Goal: Use online tool/utility: Use online tool/utility

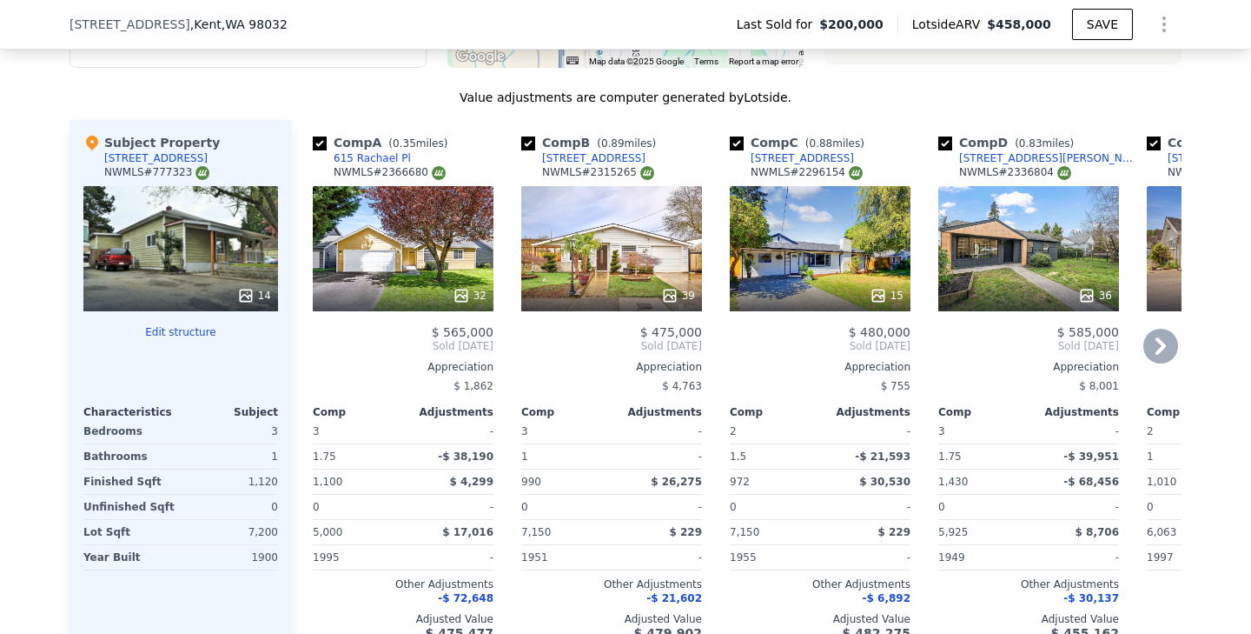
scroll to position [1891, 0]
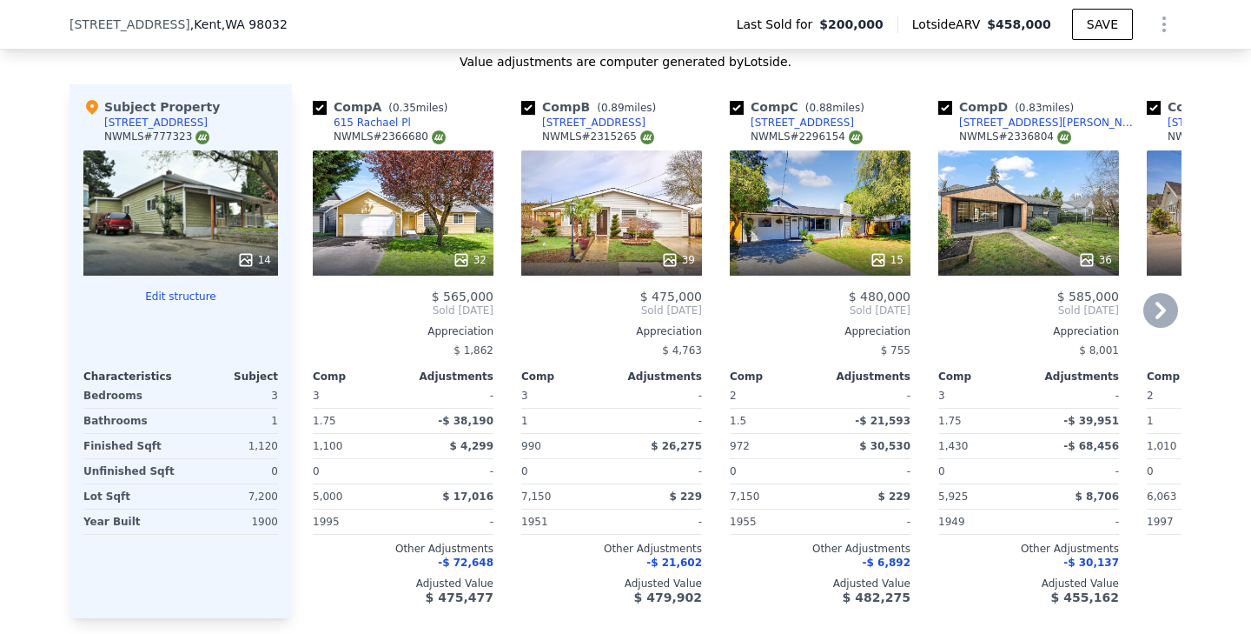
click at [1170, 309] on icon at bounding box center [1161, 310] width 35 height 35
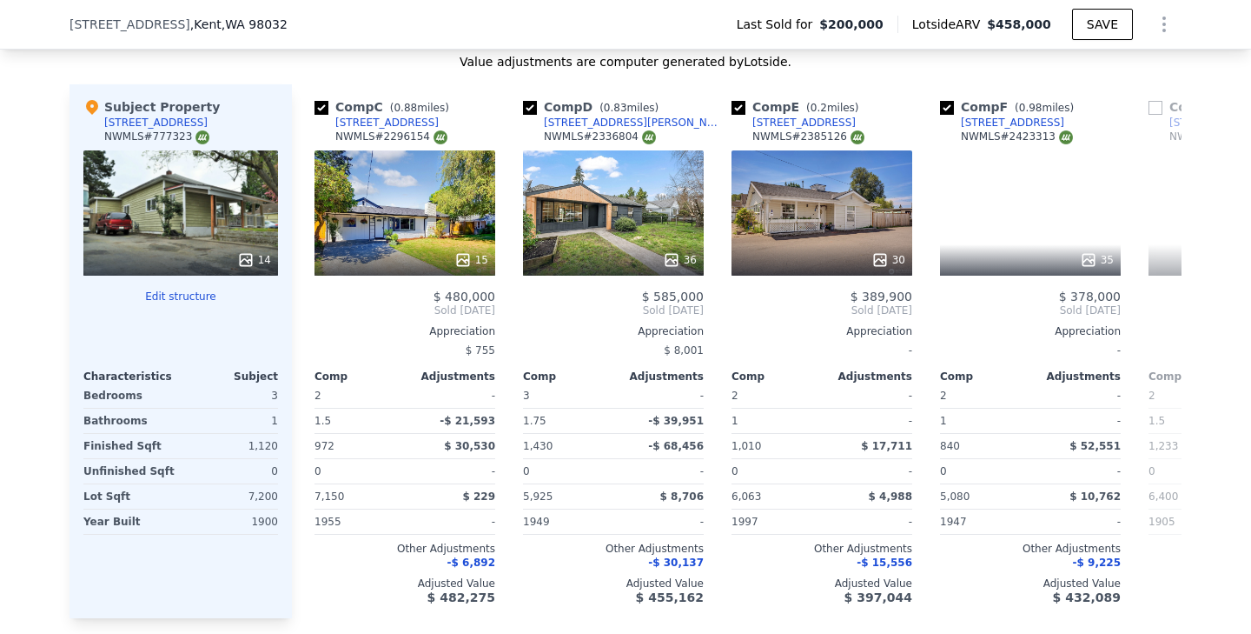
scroll to position [0, 417]
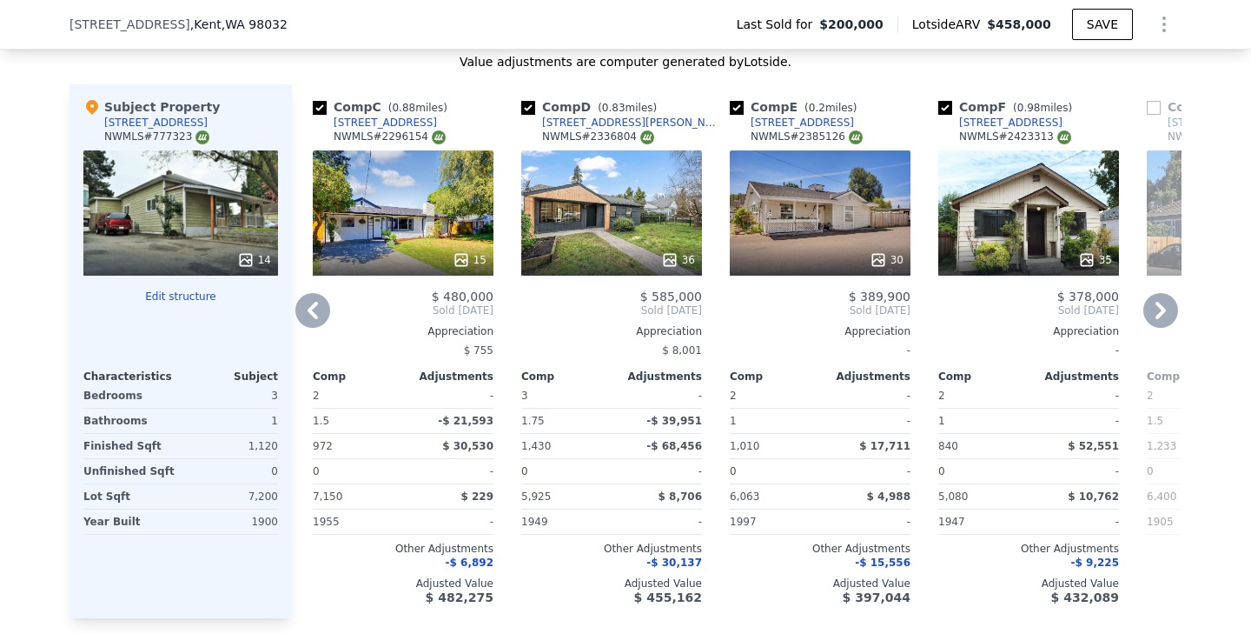
click at [1170, 309] on icon at bounding box center [1161, 310] width 35 height 35
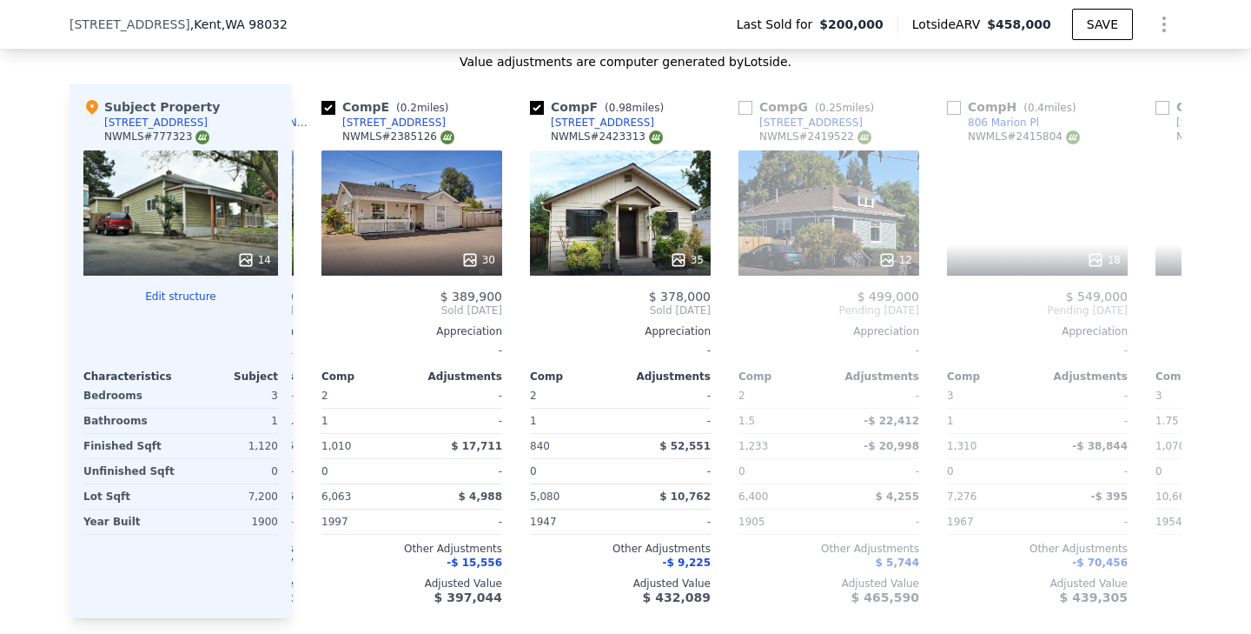
scroll to position [0, 834]
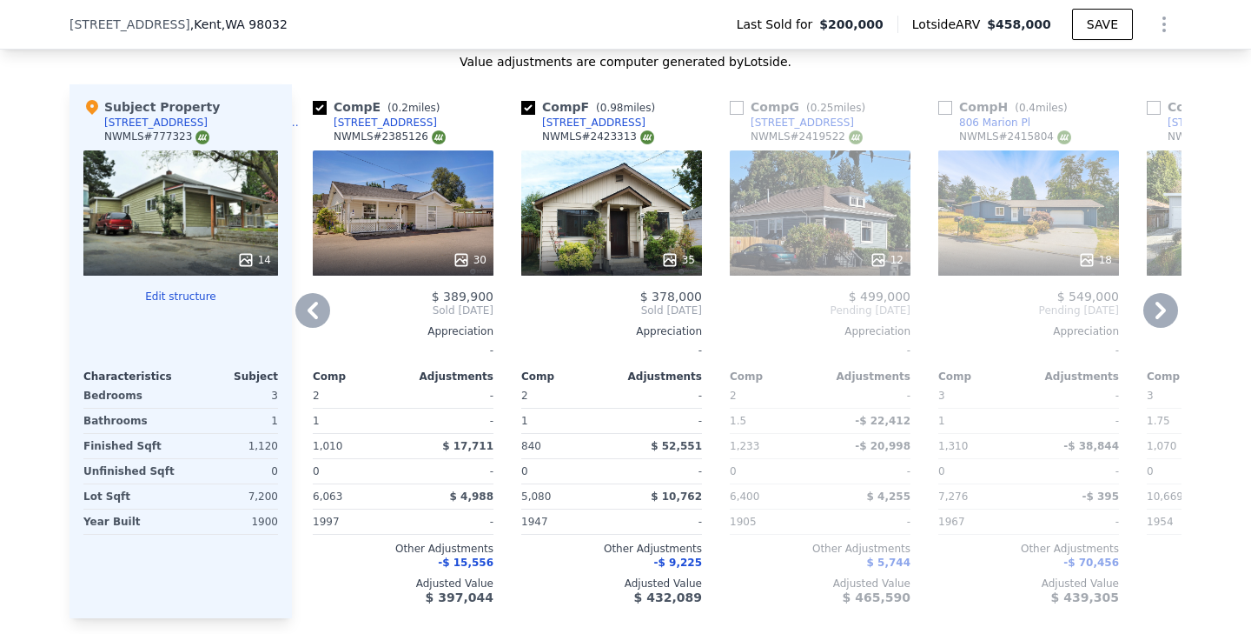
click at [825, 108] on span "0.25" at bounding box center [822, 108] width 23 height 12
click at [312, 309] on icon at bounding box center [312, 310] width 35 height 35
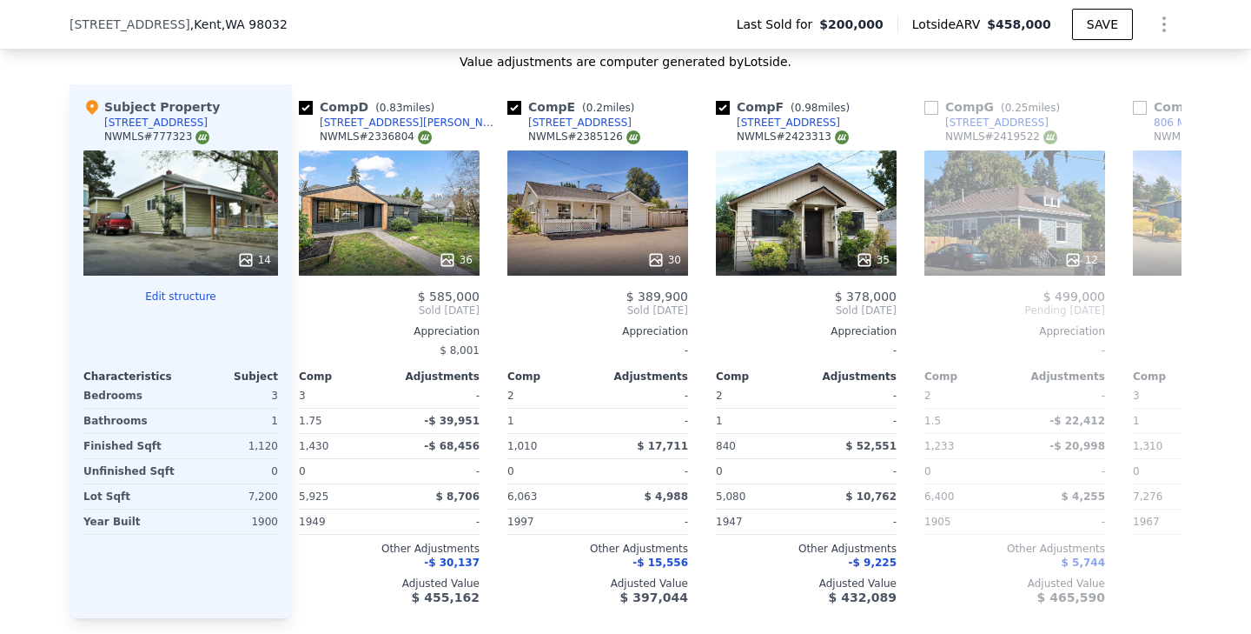
click at [312, 309] on div "Comp D ( 0.83 miles) [STREET_ADDRESS][PERSON_NAME] # 2336804 36 $ 585,000 Sold …" at bounding box center [389, 351] width 195 height 534
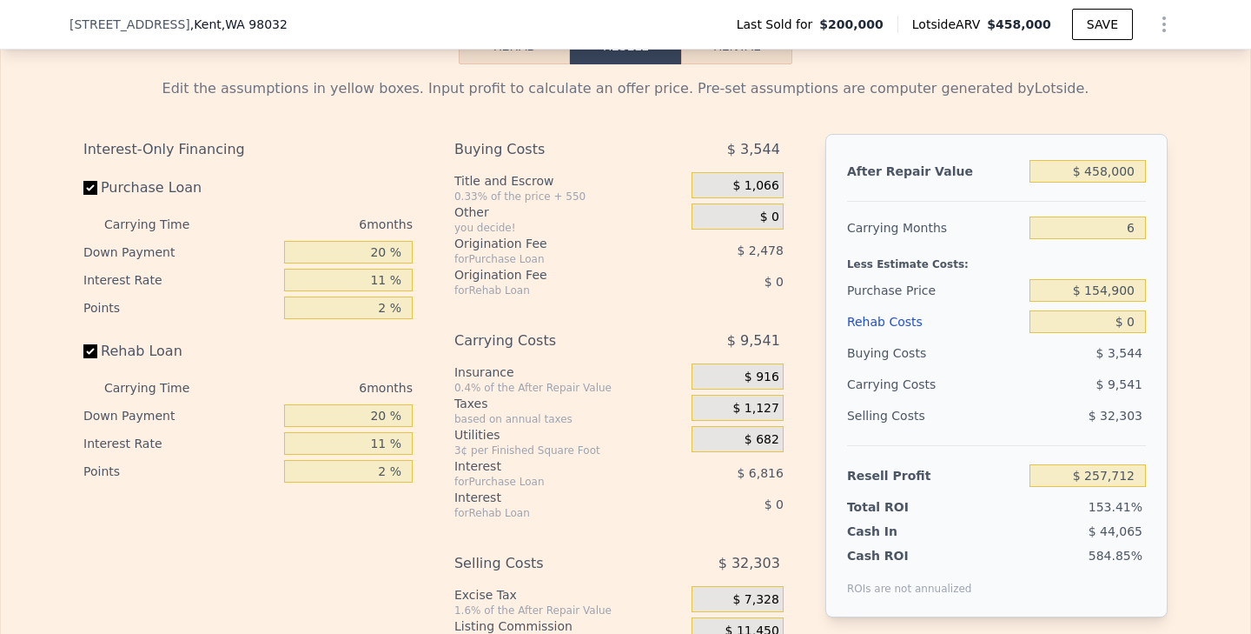
scroll to position [2670, 0]
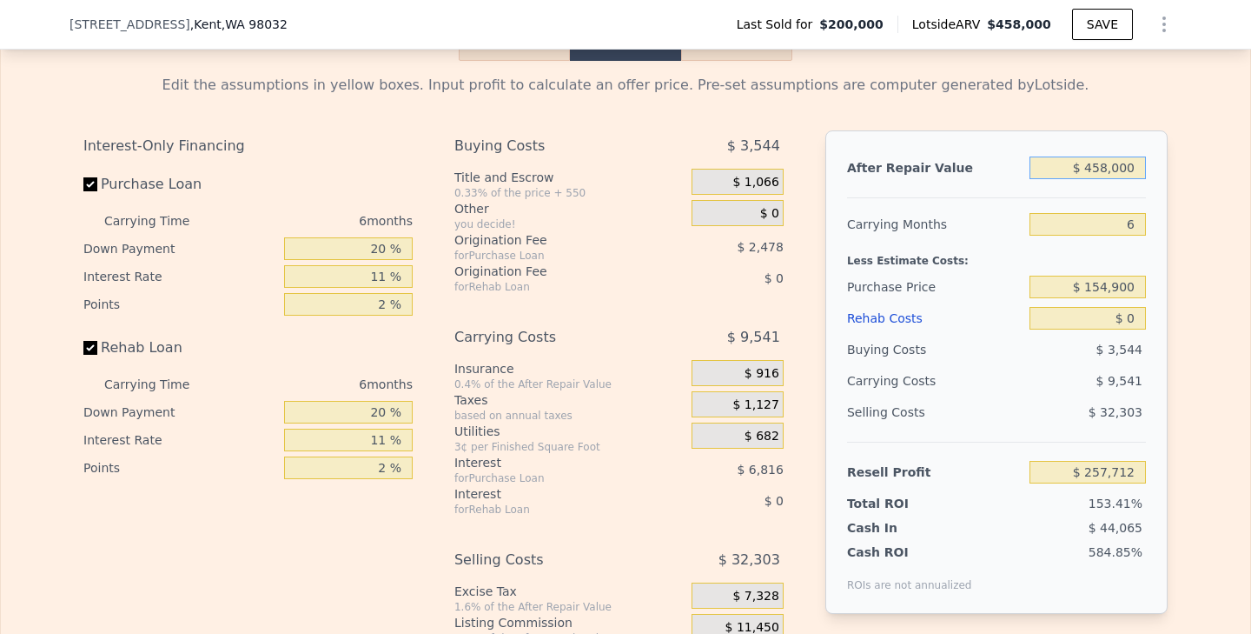
drag, startPoint x: 1097, startPoint y: 163, endPoint x: 1111, endPoint y: 163, distance: 13.9
click at [1111, 164] on input "$ 458,000" at bounding box center [1088, 167] width 116 height 23
type input "$ 46,000"
type input "-$ 124,900"
type input "$ 460,000"
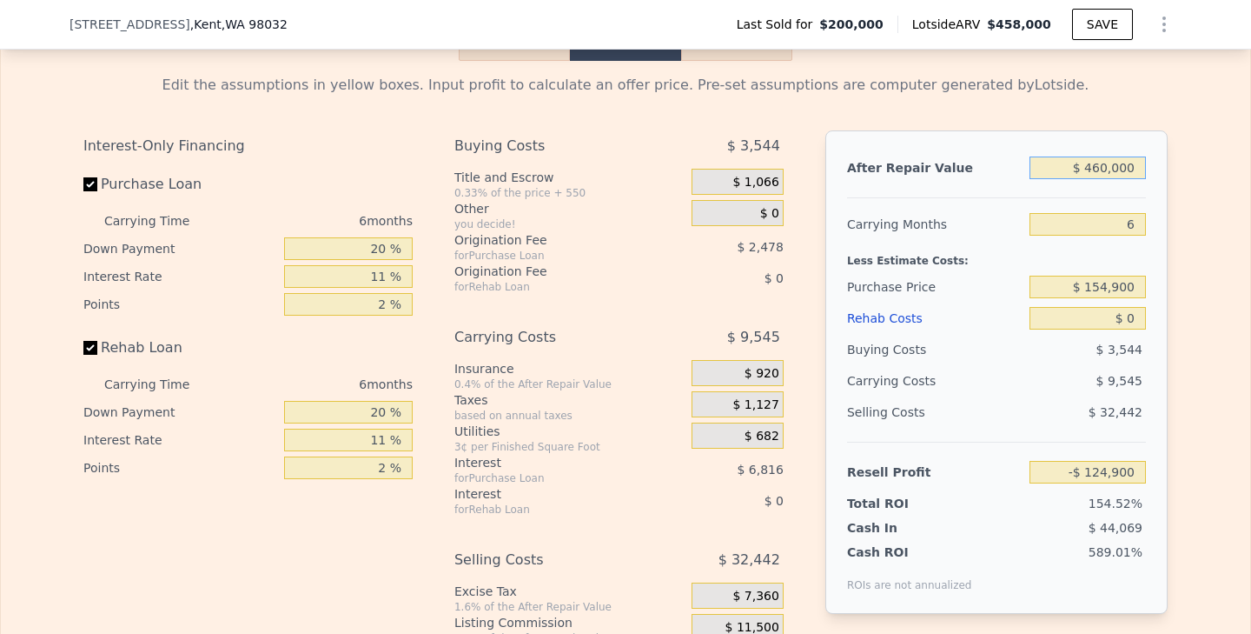
type input "$ 259,569"
type input "$ 460,000"
click at [1096, 196] on div at bounding box center [996, 190] width 299 height 15
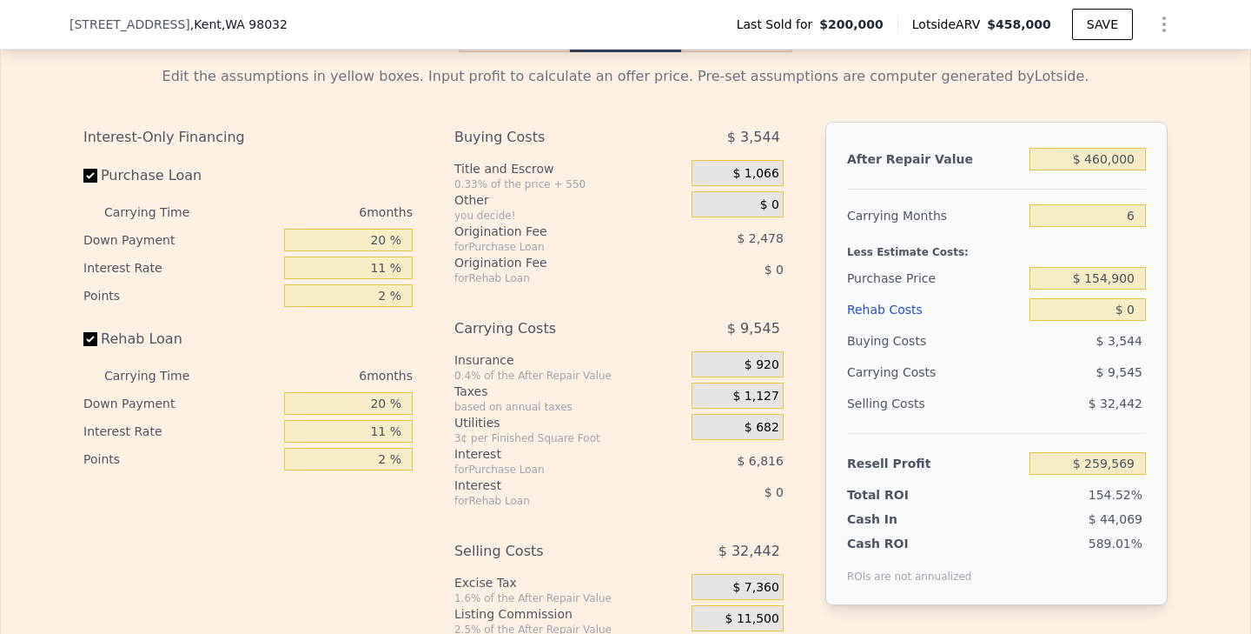
scroll to position [2706, 0]
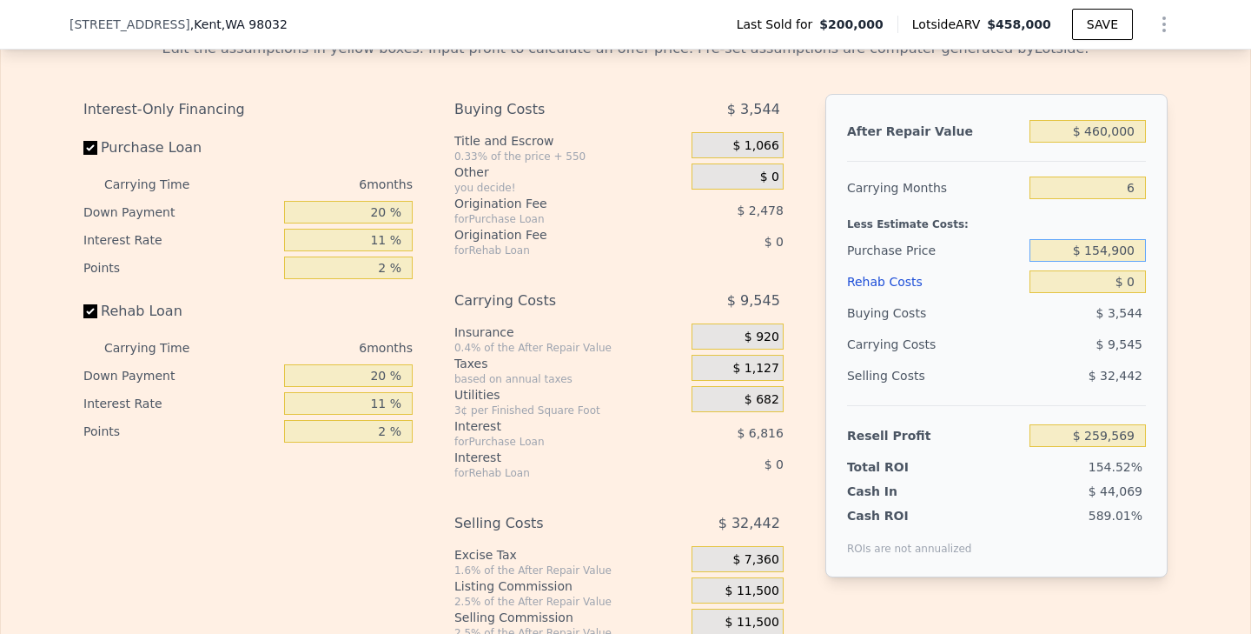
click at [1120, 241] on input "$ 154,900" at bounding box center [1088, 250] width 116 height 23
click at [1120, 242] on input "$ 154,900" at bounding box center [1088, 250] width 116 height 23
click at [1110, 271] on input "$ 0" at bounding box center [1088, 281] width 116 height 23
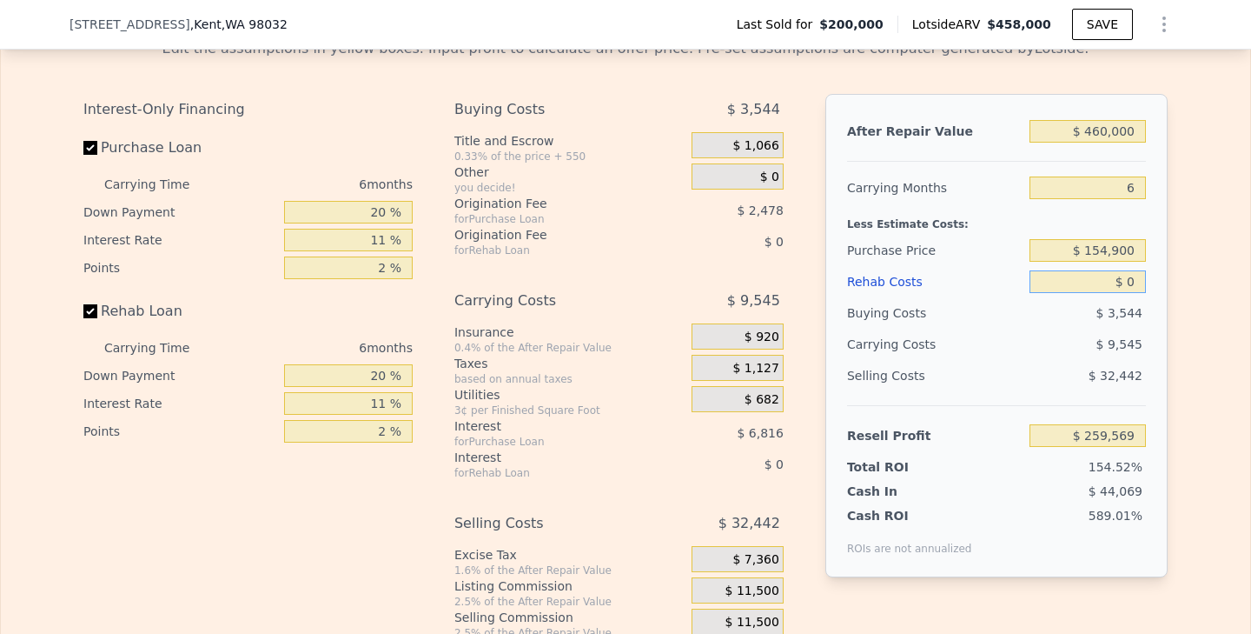
click at [1110, 271] on input "$ 0" at bounding box center [1088, 281] width 116 height 23
type input "$ 11"
type input "$ 259,558"
type input "$ 110"
type input "$ 259,451"
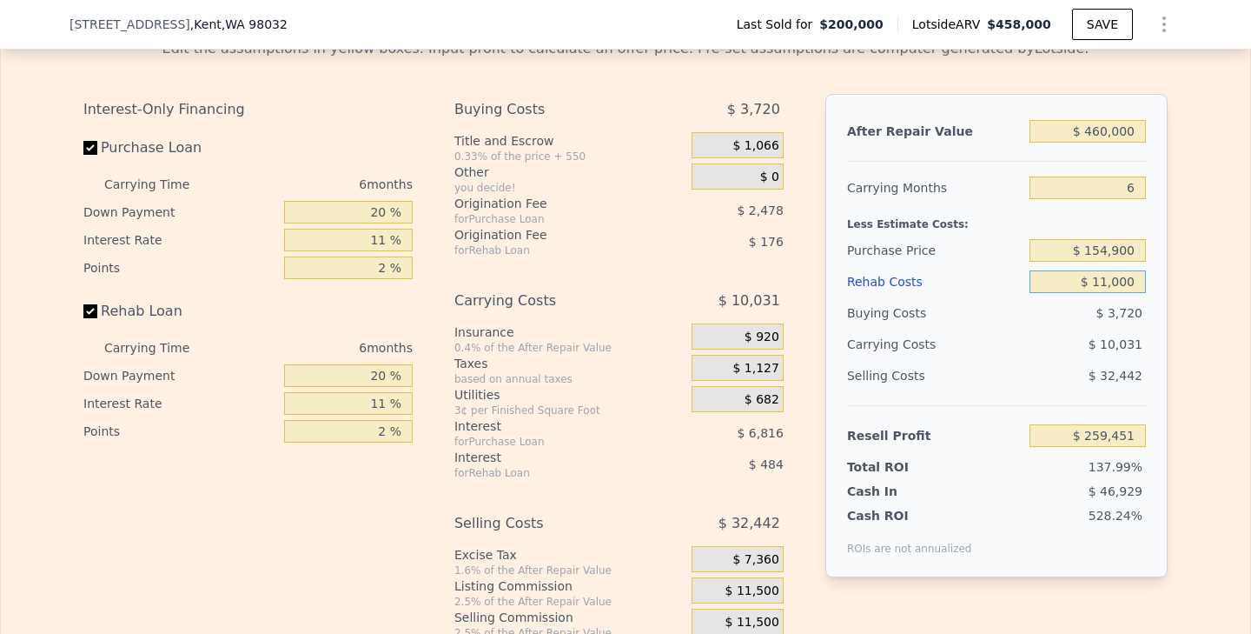
type input "$ 110,000"
type input "$ 142,967"
type input "$ 110,000"
click at [1120, 243] on input "$ 154,900" at bounding box center [1088, 250] width 116 height 23
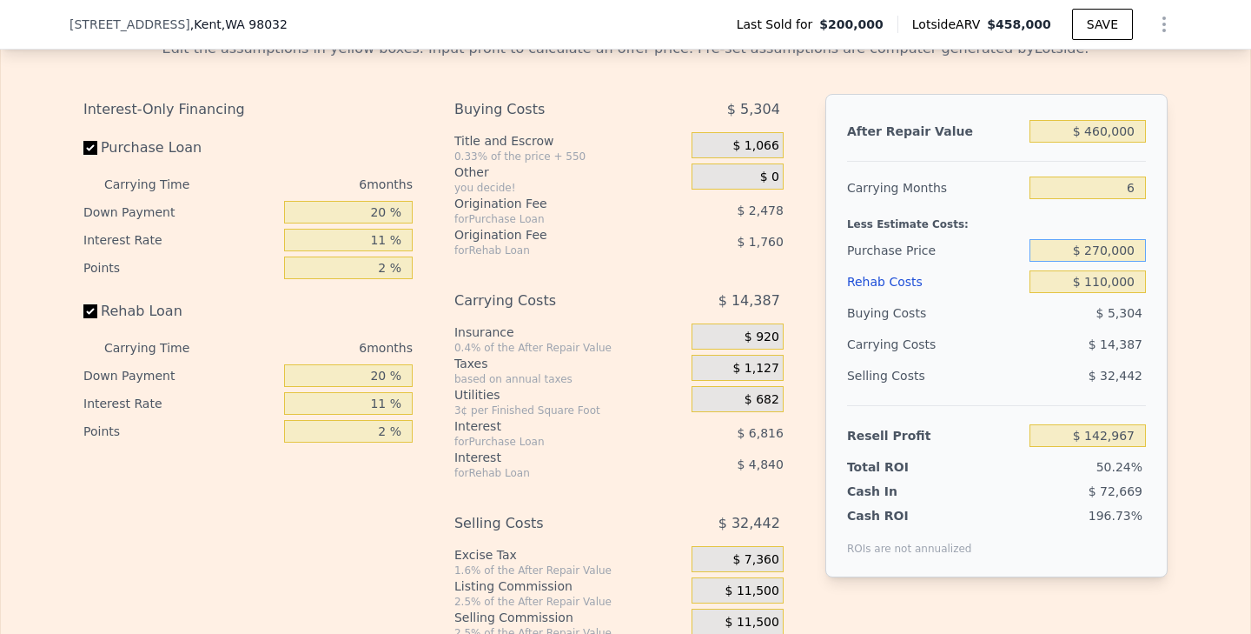
click at [1037, 248] on input "$ 270,000" at bounding box center [1088, 250] width 116 height 23
type input "$ 270,000"
click at [1008, 253] on div "Purchase Price" at bounding box center [935, 250] width 176 height 31
type input "$ 20,578"
drag, startPoint x: 1105, startPoint y: 254, endPoint x: 1097, endPoint y: 251, distance: 9.1
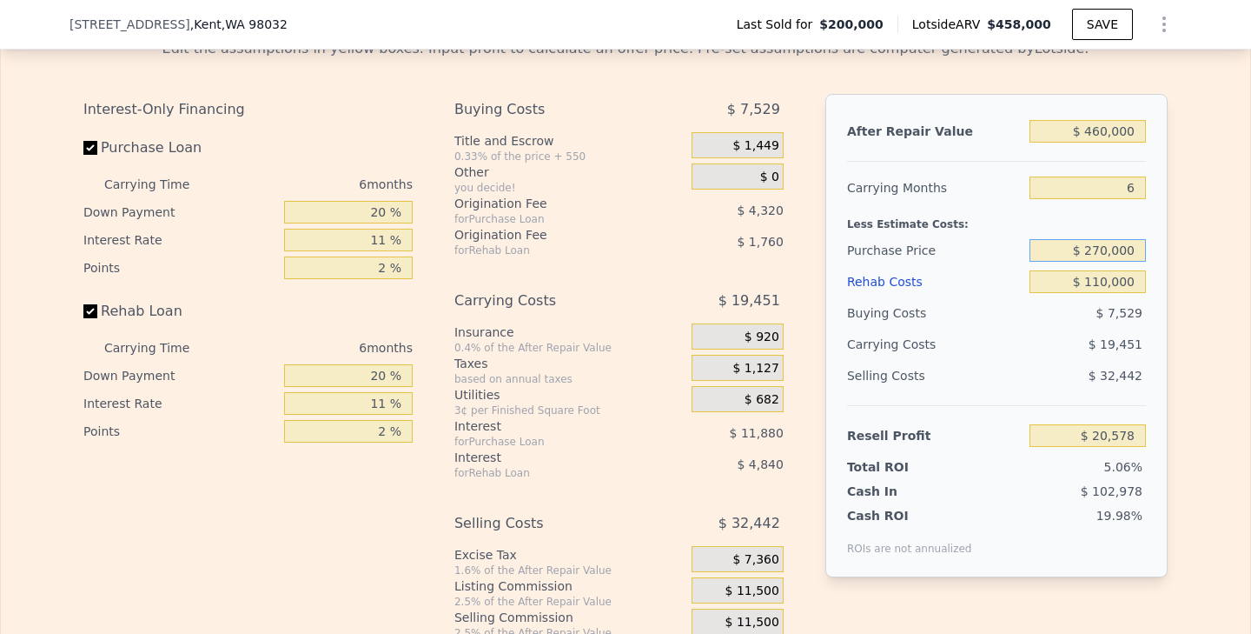
click at [1097, 251] on input "$ 270,000" at bounding box center [1088, 250] width 116 height 23
type input "$ 250,000"
click at [1196, 198] on div "Edit the assumptions in yellow boxes. Input profit to calculate an offer price.…" at bounding box center [626, 347] width 1250 height 647
type input "$ 41,846"
click at [1097, 250] on input "$ 250,000" at bounding box center [1088, 250] width 116 height 23
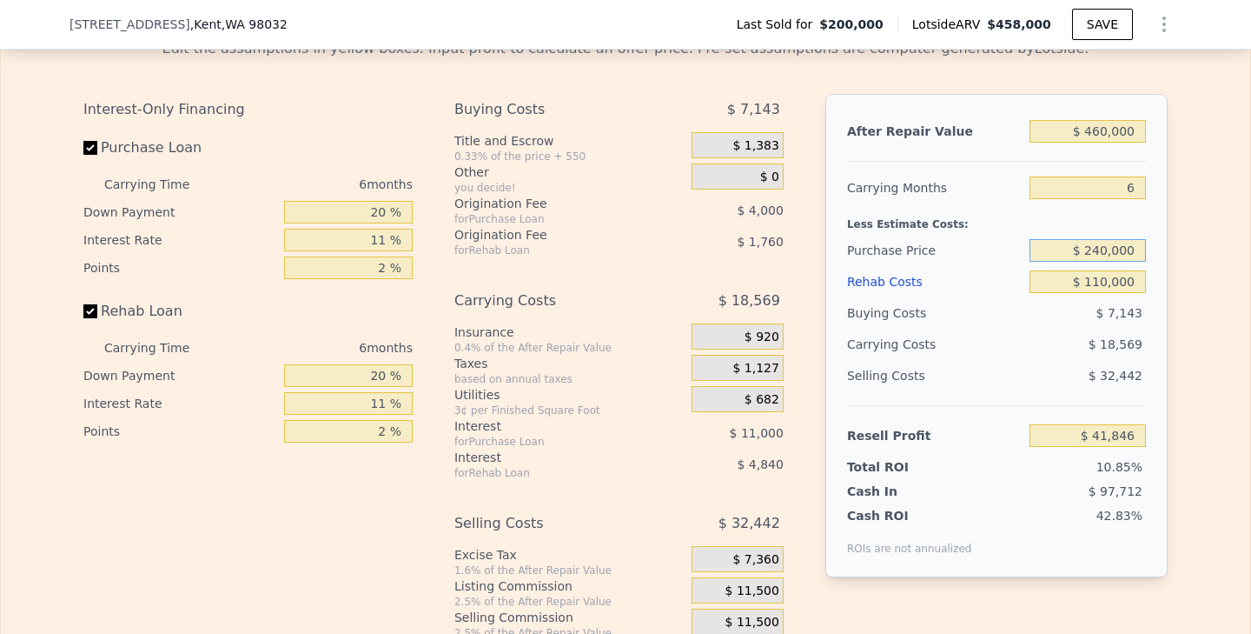
type input "$ 240,000"
click at [1096, 337] on div "$ 18,569" at bounding box center [1054, 343] width 183 height 31
type input "$ 52,478"
